Goal: Task Accomplishment & Management: Use online tool/utility

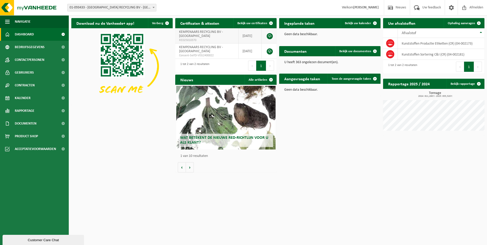
click at [224, 32] on td "KEMPENAARS RECYCLING BV - ROOSENDAAL RED25010370" at bounding box center [206, 35] width 63 height 15
click at [460, 22] on span "Ophaling aanvragen" at bounding box center [461, 23] width 27 height 3
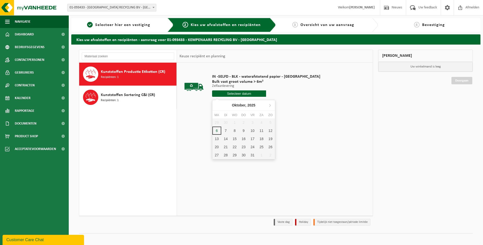
click at [233, 96] on input "text" at bounding box center [239, 93] width 54 height 6
click at [243, 129] on div "9" at bounding box center [243, 131] width 9 height 8
type input "Van 2025-10-09"
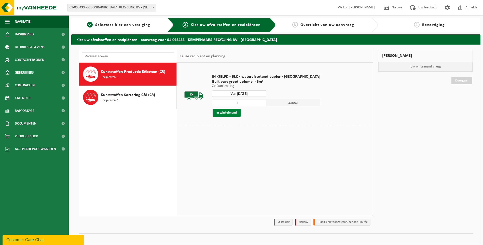
click at [229, 112] on button "In winkelmand" at bounding box center [227, 113] width 28 height 8
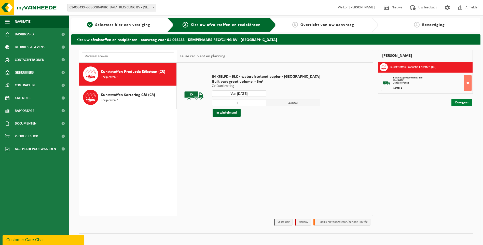
click at [461, 104] on link "Doorgaan" at bounding box center [462, 102] width 21 height 7
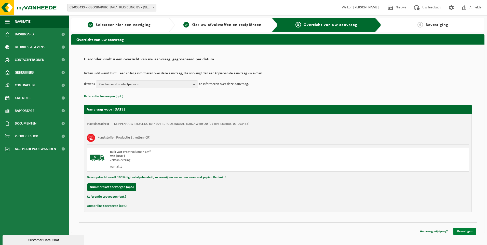
click at [463, 232] on link "Bevestigen" at bounding box center [465, 231] width 23 height 7
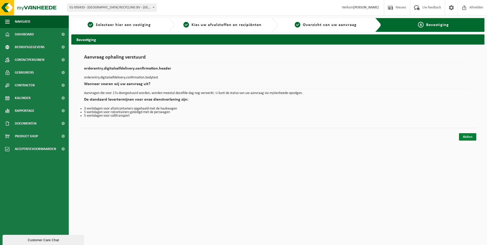
click at [471, 138] on link "Sluiten" at bounding box center [467, 136] width 17 height 7
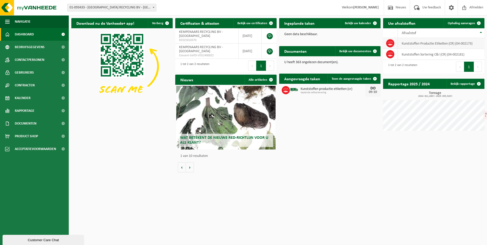
click at [447, 45] on td "Kunststoffen Productie Etiketten (CR) (04-002173)" at bounding box center [441, 43] width 87 height 11
click at [355, 23] on span "Bekijk uw kalender" at bounding box center [358, 23] width 26 height 3
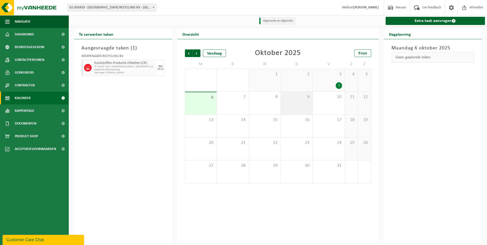
click at [295, 100] on span "9" at bounding box center [297, 97] width 27 height 6
click at [477, 8] on span "Afmelden" at bounding box center [476, 7] width 16 height 15
